Goal: Transaction & Acquisition: Purchase product/service

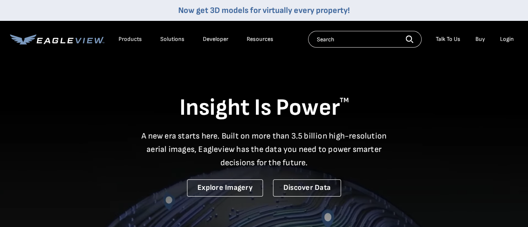
click at [511, 38] on div "Login" at bounding box center [507, 40] width 14 height 8
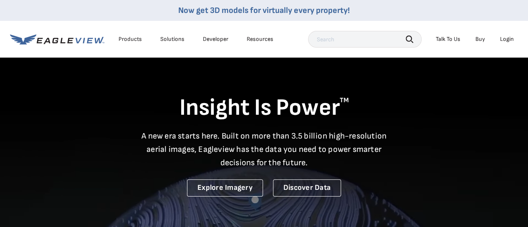
click at [508, 38] on div "Login" at bounding box center [507, 40] width 14 height 8
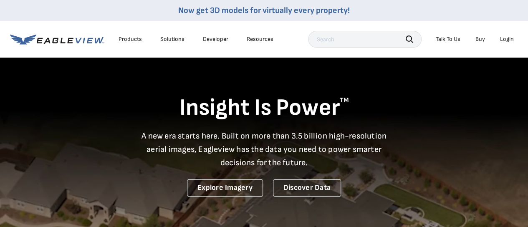
click at [506, 39] on div "Login" at bounding box center [507, 40] width 14 height 8
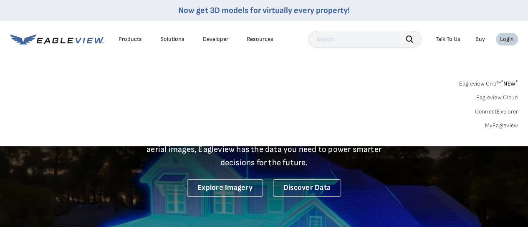
click at [505, 122] on link "MyEagleview" at bounding box center [501, 126] width 33 height 8
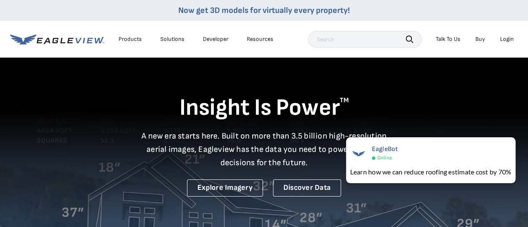
click at [411, 19] on div "Now get 3D models for virtually every property!" at bounding box center [264, 10] width 528 height 21
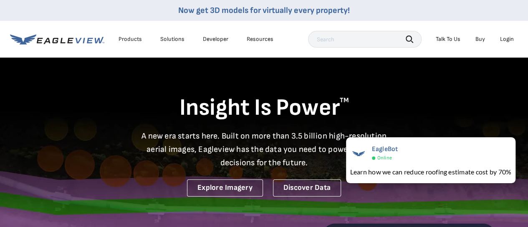
click at [403, 20] on div "Now get 3D models for virtually every property!" at bounding box center [264, 10] width 528 height 21
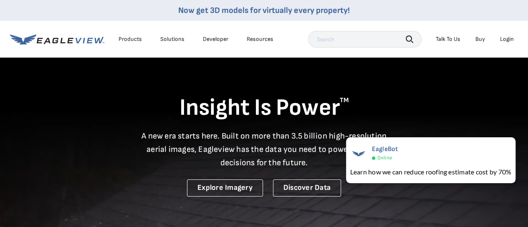
drag, startPoint x: 403, startPoint y: 20, endPoint x: 399, endPoint y: 22, distance: 4.5
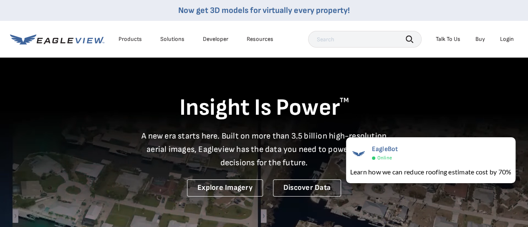
click at [399, 22] on div "Products Solutions Developer Resources Search Talk To Us Buy Login" at bounding box center [264, 39] width 508 height 37
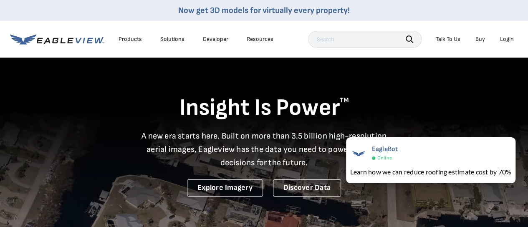
click at [399, 22] on div "Products Solutions Developer Resources Search Talk To Us Buy Login" at bounding box center [264, 39] width 508 height 37
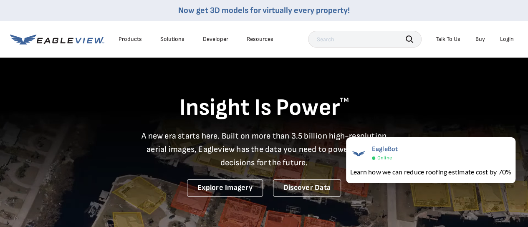
click at [399, 22] on div "Products Solutions Developer Resources Search Talk To Us Buy Login" at bounding box center [264, 39] width 508 height 37
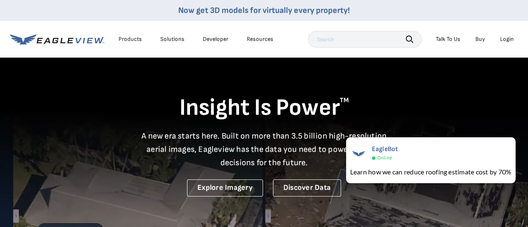
click at [397, 21] on div "Products Solutions Developer Resources Search Talk To Us Buy Login" at bounding box center [264, 39] width 508 height 37
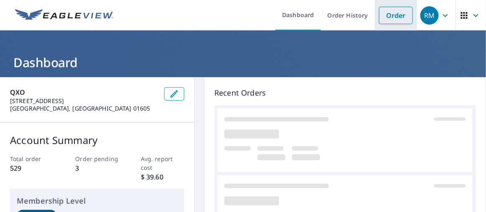
click at [392, 17] on link "Order" at bounding box center [396, 16] width 34 height 18
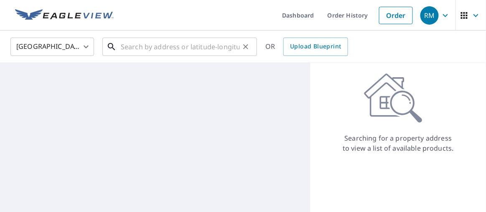
click at [180, 48] on input "text" at bounding box center [180, 46] width 119 height 23
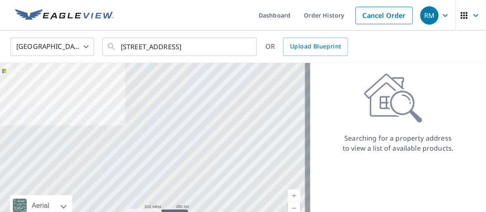
click at [186, 32] on div "United States US ​ 65 water st ​ OR Upload Blueprint" at bounding box center [243, 46] width 486 height 33
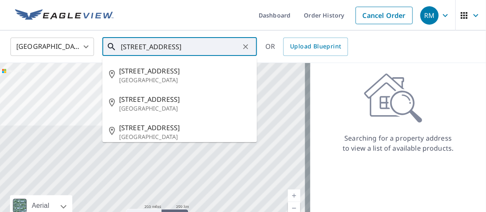
drag, startPoint x: 186, startPoint y: 32, endPoint x: 157, endPoint y: 44, distance: 31.9
click at [157, 44] on input "65 water st" at bounding box center [180, 46] width 119 height 23
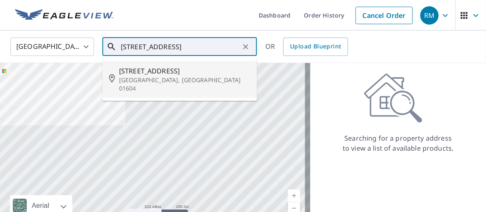
click at [160, 76] on p "Worcester, MA 01604" at bounding box center [184, 84] width 131 height 17
type input "65 Water St Worcester, MA 01604"
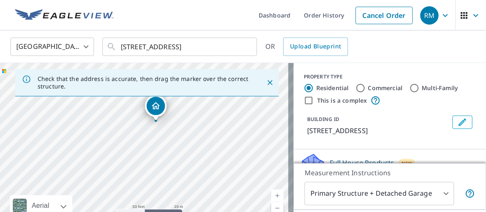
drag, startPoint x: 151, startPoint y: 157, endPoint x: 162, endPoint y: 129, distance: 30.7
click at [162, 129] on div "65 Water St Worcester, MA 01604" at bounding box center [147, 150] width 294 height 175
click at [267, 81] on icon "Close" at bounding box center [270, 83] width 8 height 8
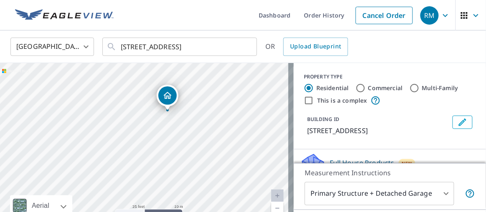
drag, startPoint x: 185, startPoint y: 134, endPoint x: 208, endPoint y: 90, distance: 50.2
click at [208, 90] on div "65 Water St Worcester, MA 01604" at bounding box center [147, 150] width 294 height 175
drag, startPoint x: 162, startPoint y: 90, endPoint x: 155, endPoint y: 91, distance: 7.9
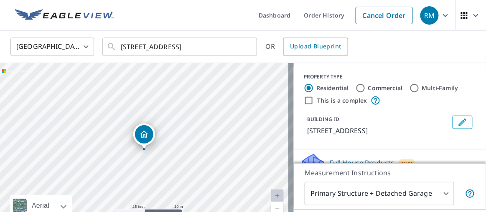
click at [357, 88] on input "Commercial" at bounding box center [360, 88] width 10 height 10
radio input "true"
type input "4"
click at [309, 87] on div "Residential" at bounding box center [326, 88] width 45 height 10
click at [309, 86] on div "Residential" at bounding box center [326, 88] width 45 height 10
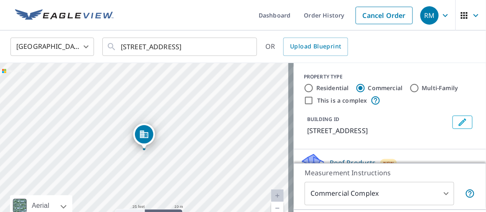
click at [307, 88] on input "Residential" at bounding box center [309, 88] width 10 height 10
radio input "true"
type input "1"
click at [355, 89] on input "Commercial" at bounding box center [360, 88] width 10 height 10
radio input "true"
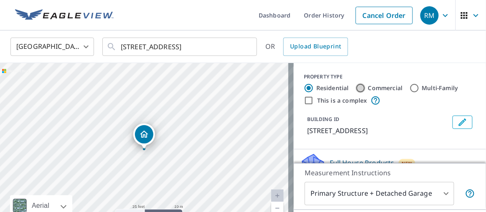
type input "4"
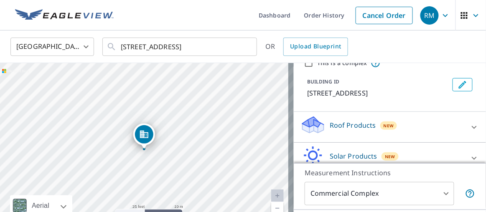
click at [362, 121] on p "Roof Products" at bounding box center [353, 125] width 46 height 10
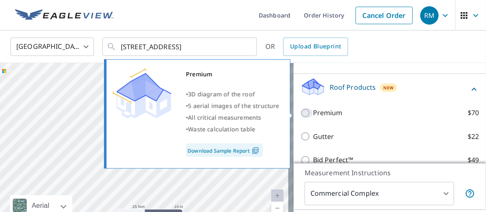
click at [302, 111] on input "Premium $70" at bounding box center [306, 113] width 13 height 10
checkbox input "true"
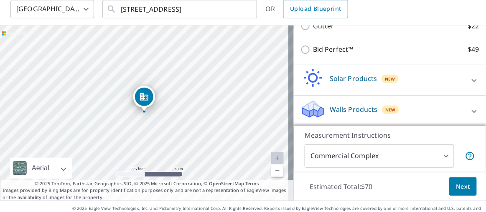
scroll to position [53, 0]
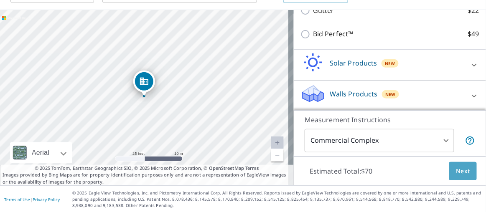
click at [458, 172] on span "Next" at bounding box center [463, 171] width 14 height 10
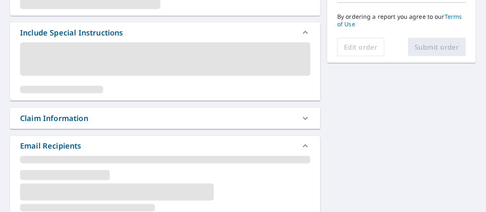
scroll to position [252, 0]
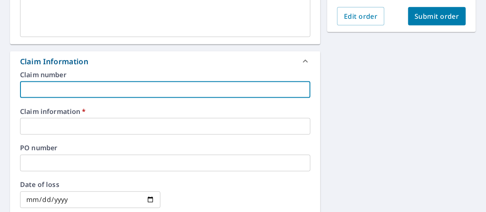
click at [191, 85] on input "text" at bounding box center [165, 89] width 290 height 17
click at [177, 126] on input "text" at bounding box center [165, 126] width 290 height 17
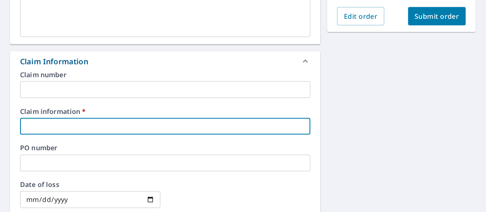
type input "Global"
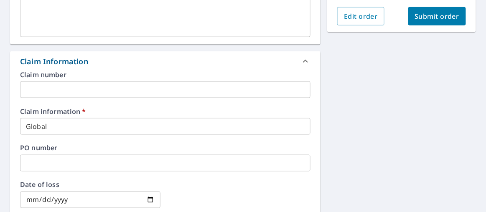
click at [136, 107] on div "Claim number ​ Claim information   * Global ​ PO number ​ Date of loss ​ Cat ID…" at bounding box center [165, 161] width 310 height 181
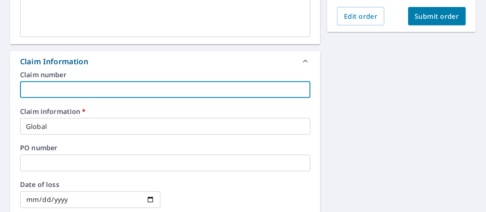
click at [89, 88] on input "text" at bounding box center [165, 89] width 290 height 17
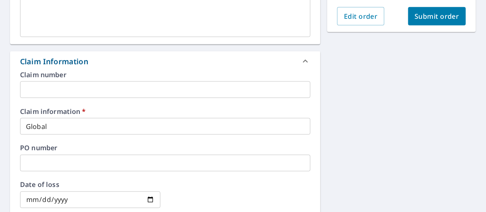
drag, startPoint x: 89, startPoint y: 88, endPoint x: 83, endPoint y: 69, distance: 20.2
click at [83, 69] on div "Claim Information" at bounding box center [165, 61] width 310 height 20
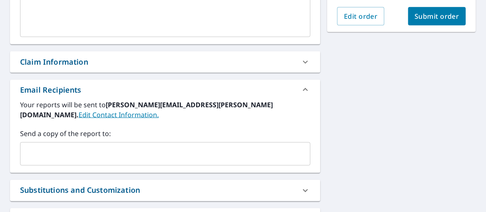
click at [145, 69] on div "Claim Information" at bounding box center [165, 61] width 310 height 21
checkbox input "true"
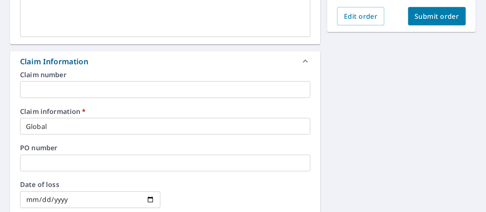
click at [340, 78] on div "65 Water St Worcester, MA 01604 Aerial Road A standard road map Aerial A detail…" at bounding box center [243, 148] width 486 height 646
drag, startPoint x: 340, startPoint y: 78, endPoint x: 330, endPoint y: 68, distance: 13.9
click at [330, 68] on div "65 Water St Worcester, MA 01604 Aerial Road A standard road map Aerial A detail…" at bounding box center [243, 148] width 486 height 646
click at [324, 59] on div "65 Water St Worcester, MA 01604 Aerial Road A standard road map Aerial A detail…" at bounding box center [243, 148] width 486 height 646
drag, startPoint x: 324, startPoint y: 59, endPoint x: 315, endPoint y: 47, distance: 14.6
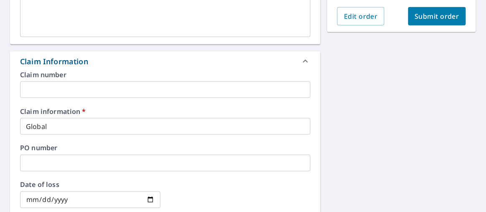
click at [315, 47] on div "65 Water St Worcester, MA 01604 Aerial Road A standard road map Aerial A detail…" at bounding box center [165, 148] width 310 height 633
drag, startPoint x: 315, startPoint y: 47, endPoint x: 307, endPoint y: 48, distance: 8.4
click at [307, 48] on div "65 Water St Worcester, MA 01604 Aerial Road A standard road map Aerial A detail…" at bounding box center [165, 148] width 310 height 633
drag, startPoint x: 304, startPoint y: 48, endPoint x: 292, endPoint y: 49, distance: 11.7
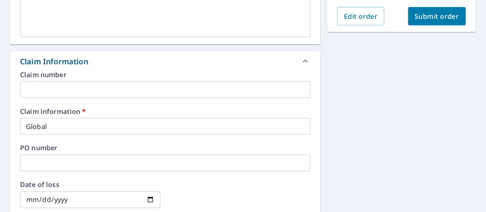
click at [292, 48] on div "65 Water St Worcester, MA 01604 Aerial Road A standard road map Aerial A detail…" at bounding box center [165, 148] width 310 height 633
drag, startPoint x: 292, startPoint y: 48, endPoint x: 285, endPoint y: 47, distance: 6.9
click at [285, 47] on div "65 Water St Worcester, MA 01604 Aerial Road A standard road map Aerial A detail…" at bounding box center [165, 148] width 310 height 633
drag, startPoint x: 285, startPoint y: 47, endPoint x: 281, endPoint y: 46, distance: 4.2
drag, startPoint x: 281, startPoint y: 46, endPoint x: 274, endPoint y: 45, distance: 7.6
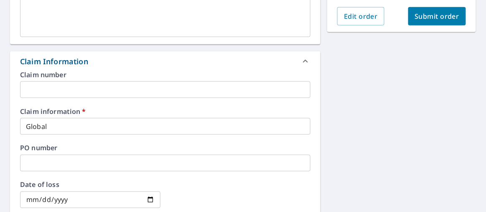
click at [274, 45] on div "65 Water St Worcester, MA 01604 Aerial Road A standard road map Aerial A detail…" at bounding box center [165, 148] width 310 height 633
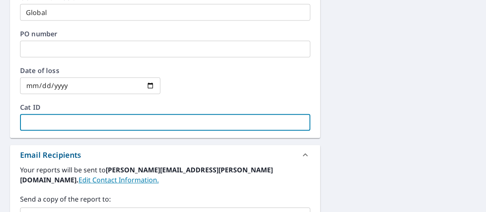
click at [58, 121] on input "text" at bounding box center [165, 122] width 290 height 17
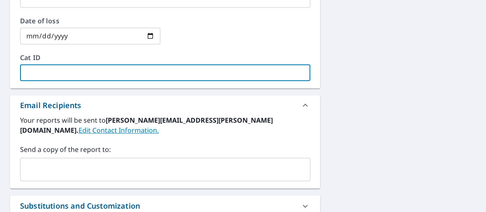
scroll to position [517, 0]
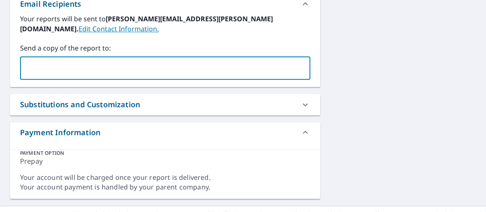
click at [80, 60] on input "text" at bounding box center [159, 68] width 270 height 16
type input "d"
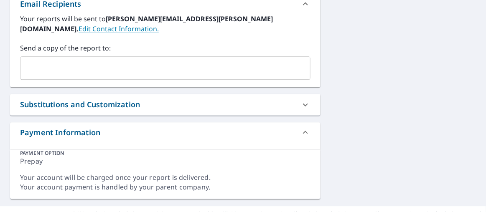
click at [149, 60] on input "text" at bounding box center [159, 68] width 270 height 16
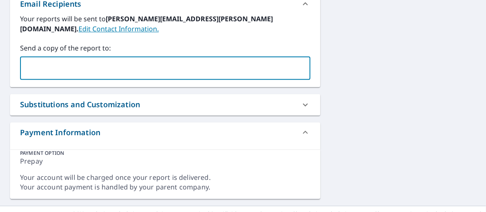
paste input "completeroofingservicescrs@gmail.com"
type input "completeroofingservicescrs@gmail.com"
checkbox input "true"
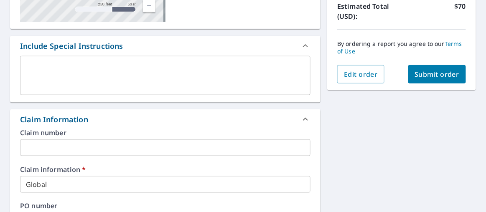
scroll to position [299, 0]
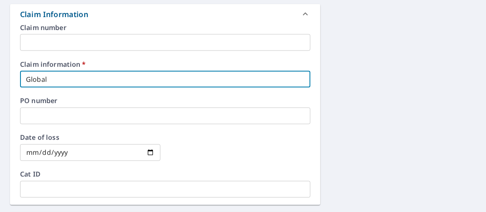
drag, startPoint x: 64, startPoint y: 80, endPoint x: 0, endPoint y: 74, distance: 64.3
click at [0, 74] on div "65 Water St Worcester, MA 01604 Aerial Road A standard road map Aerial A detail…" at bounding box center [243, 101] width 486 height 646
type input "C"
checkbox input "true"
type input "CR"
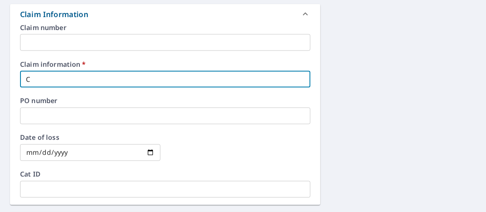
checkbox input "true"
type input "CRS"
checkbox input "true"
type input "CRS"
click at [347, 92] on div "65 Water St Worcester, MA 01604 Aerial Road A standard road map Aerial A detail…" at bounding box center [243, 101] width 486 height 646
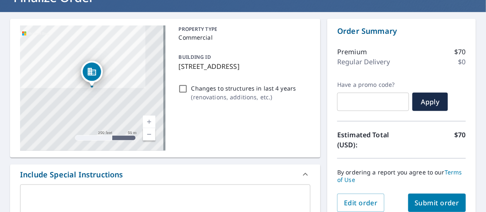
scroll to position [0, 0]
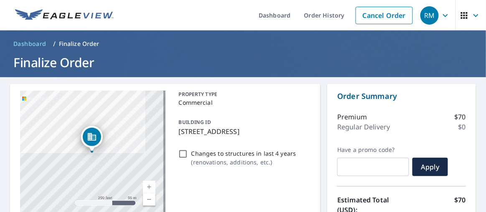
click at [222, 15] on ul "Dashboard Order History Cancel Order" at bounding box center [268, 15] width 298 height 30
drag, startPoint x: 222, startPoint y: 15, endPoint x: 211, endPoint y: 16, distance: 10.5
click at [211, 16] on ul "Dashboard Order History Cancel Order" at bounding box center [268, 15] width 298 height 30
drag, startPoint x: 211, startPoint y: 16, endPoint x: 202, endPoint y: 10, distance: 11.5
click at [196, 5] on ul "Dashboard Order History Cancel Order" at bounding box center [268, 15] width 298 height 30
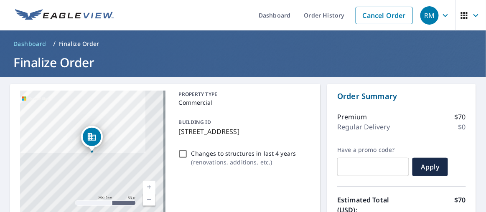
click at [193, 2] on ul "Dashboard Order History Cancel Order" at bounding box center [268, 15] width 298 height 30
click at [191, 2] on ul "Dashboard Order History Cancel Order" at bounding box center [268, 15] width 298 height 30
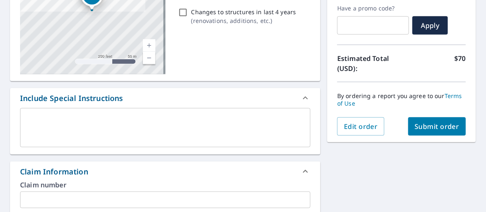
scroll to position [185, 0]
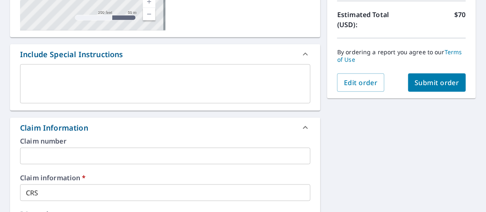
click at [437, 89] on button "Submit order" at bounding box center [437, 83] width 58 height 18
checkbox input "true"
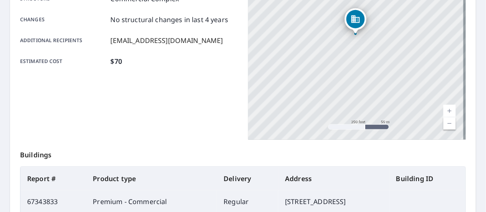
click at [199, 111] on div "Product type Premium - Commercial Delivery method Regular Delivery by 9/11/2025…" at bounding box center [129, 35] width 218 height 209
drag, startPoint x: 199, startPoint y: 111, endPoint x: 160, endPoint y: 91, distance: 44.1
click at [162, 91] on div "Product type Premium - Commercial Delivery method Regular Delivery by 9/11/2025…" at bounding box center [129, 35] width 218 height 209
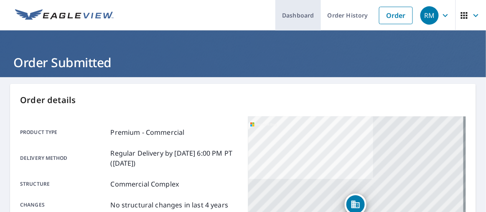
click at [277, 12] on link "Dashboard" at bounding box center [298, 15] width 46 height 30
